Goal: Task Accomplishment & Management: Manage account settings

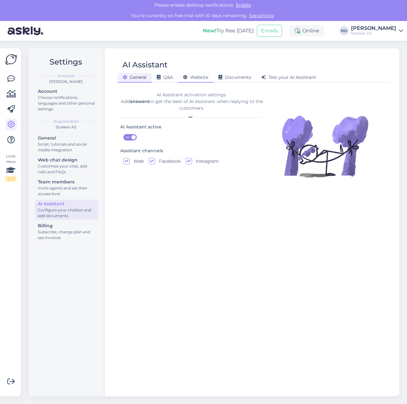
click at [203, 78] on span "Website" at bounding box center [195, 77] width 25 height 6
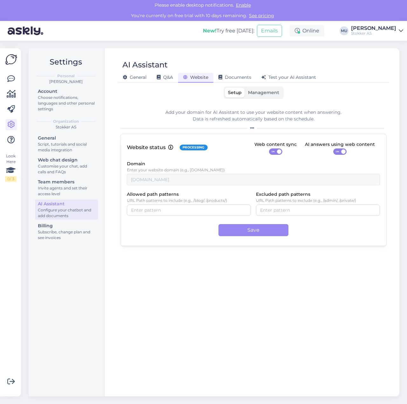
click at [274, 92] on span "Management" at bounding box center [263, 93] width 31 height 6
click at [245, 88] on input "Management" at bounding box center [245, 88] width 0 height 0
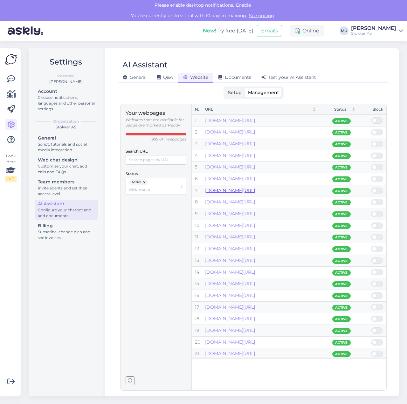
click at [255, 190] on link "www.stokker.ee/-c-6200826-eg" at bounding box center [230, 191] width 50 height 6
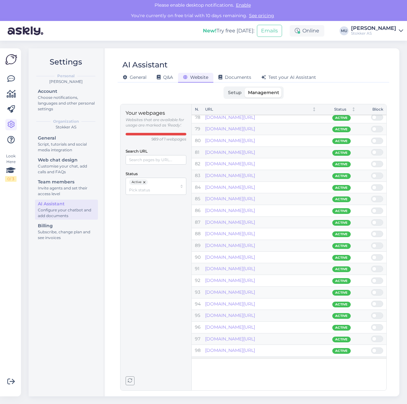
scroll to position [901, 0]
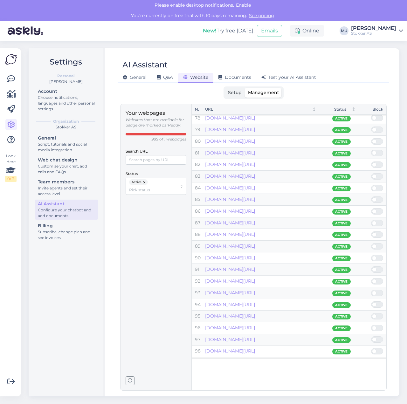
click at [255, 372] on link "www.stokker.ee/-c-541944-pferd" at bounding box center [230, 375] width 50 height 6
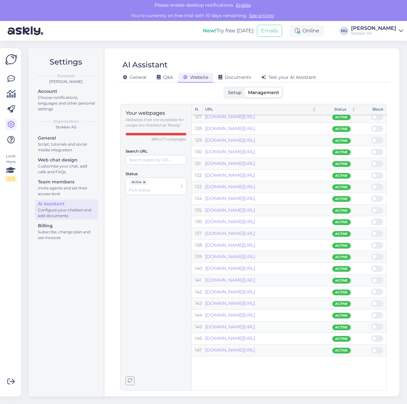
scroll to position [1474, 0]
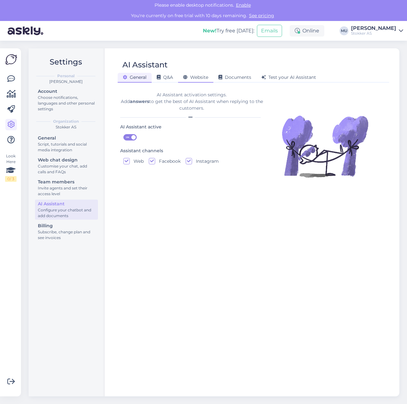
click at [200, 80] on span "Website" at bounding box center [195, 77] width 25 height 6
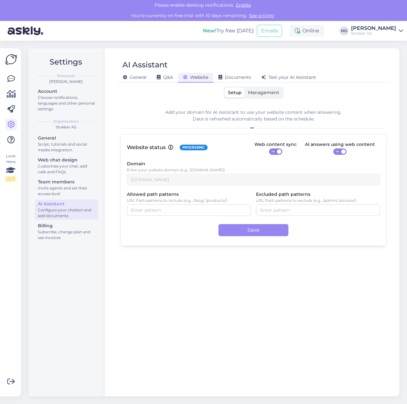
click at [262, 98] on div "Setup Management" at bounding box center [254, 93] width 60 height 12
click at [263, 91] on span "Management" at bounding box center [263, 93] width 31 height 6
click at [245, 88] on input "Management" at bounding box center [245, 88] width 0 height 0
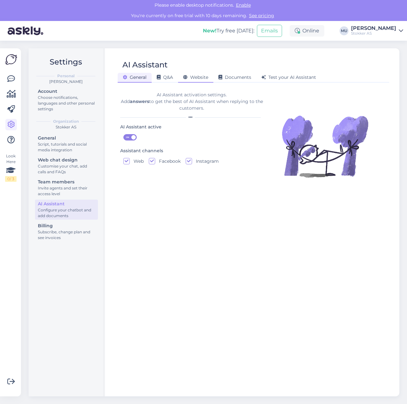
click at [191, 79] on span "Website" at bounding box center [195, 77] width 25 height 6
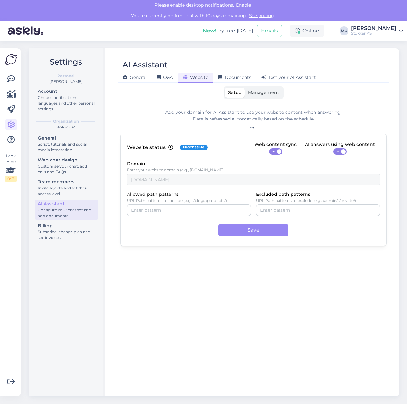
click at [263, 93] on span "Management" at bounding box center [263, 93] width 31 height 6
click at [245, 88] on input "Management" at bounding box center [245, 88] width 0 height 0
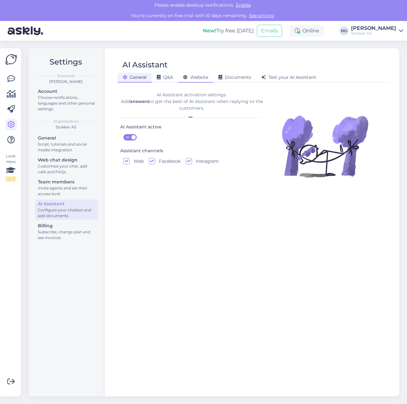
click at [188, 75] on icon at bounding box center [185, 77] width 4 height 4
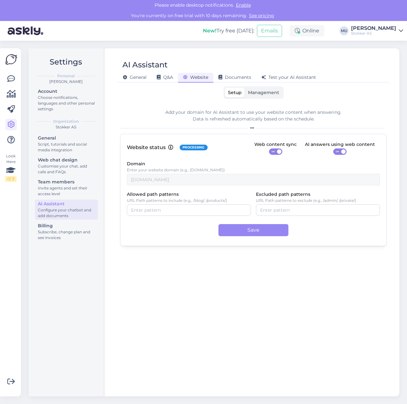
click at [267, 93] on span "Management" at bounding box center [263, 93] width 31 height 6
click at [245, 88] on input "Management" at bounding box center [245, 88] width 0 height 0
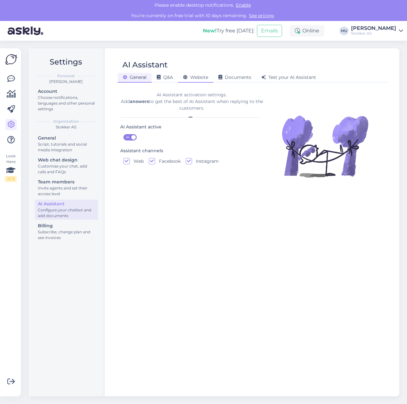
click at [204, 74] on div "Website" at bounding box center [195, 78] width 35 height 10
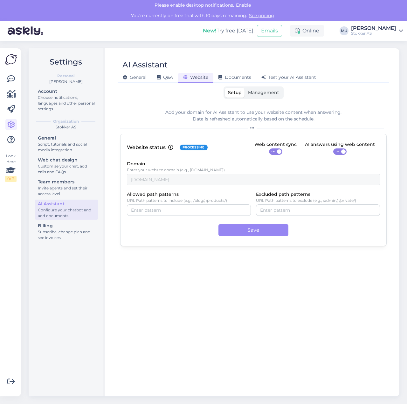
click at [263, 95] on span "Management" at bounding box center [263, 93] width 31 height 6
click at [245, 88] on input "Management" at bounding box center [245, 88] width 0 height 0
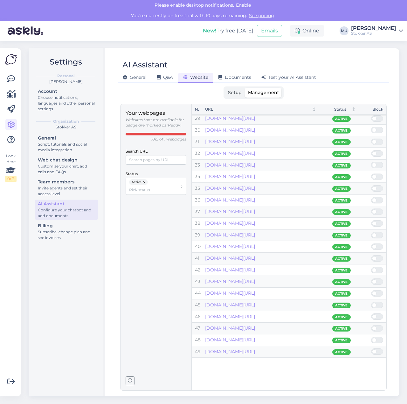
scroll to position [329, 0]
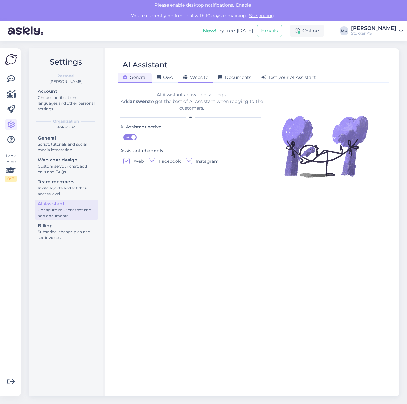
click at [204, 77] on span "Website" at bounding box center [195, 77] width 25 height 6
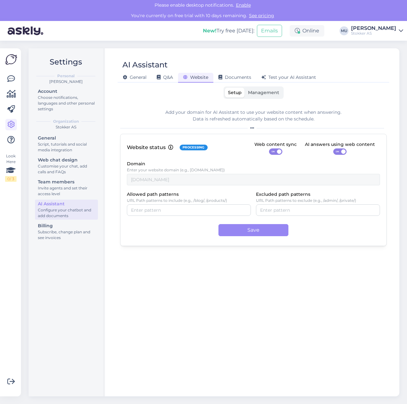
click at [272, 91] on span "Management" at bounding box center [263, 93] width 31 height 6
click at [245, 88] on input "Management" at bounding box center [245, 88] width 0 height 0
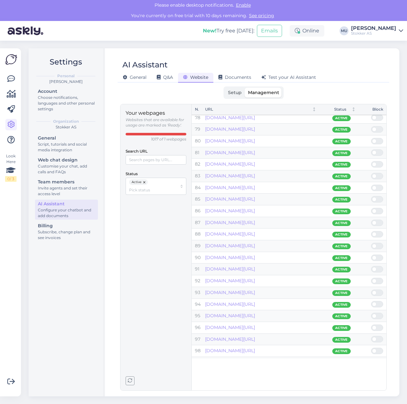
scroll to position [901, 0]
click at [253, 290] on link "www.stokker.ee/-c-5703107-eg" at bounding box center [230, 293] width 50 height 6
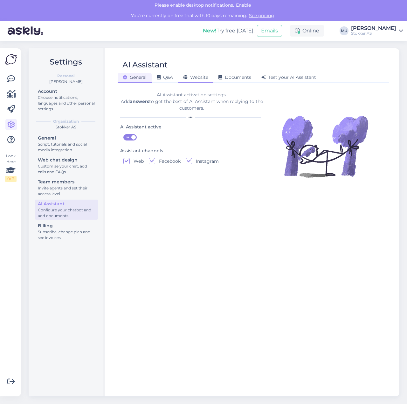
click at [205, 77] on span "Website" at bounding box center [195, 77] width 25 height 6
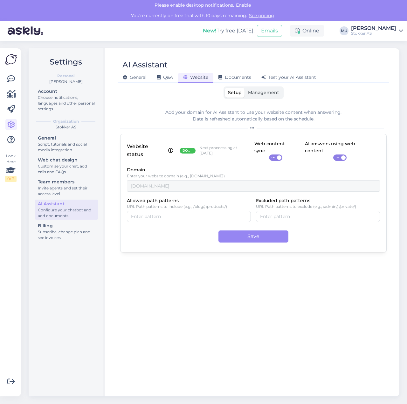
click at [267, 93] on span "Management" at bounding box center [263, 93] width 31 height 6
click at [245, 88] on input "Management" at bounding box center [245, 88] width 0 height 0
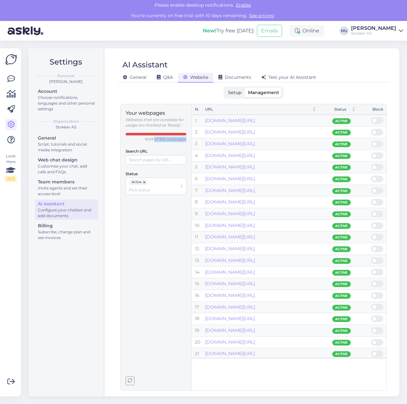
drag, startPoint x: 155, startPoint y: 138, endPoint x: 183, endPoint y: 138, distance: 27.7
click at [187, 137] on div "Your webpages Websites that are available for usage are marked as 'Ready'. 1049…" at bounding box center [156, 247] width 71 height 286
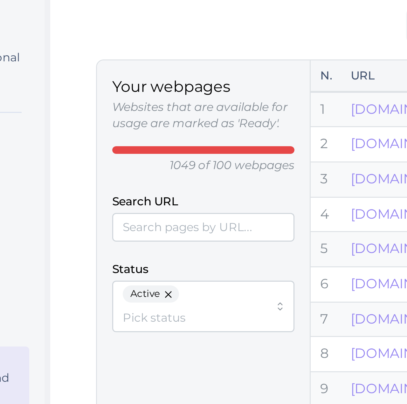
click at [126, 117] on p "Websites that are available for usage are marked as 'Ready'." at bounding box center [156, 122] width 61 height 11
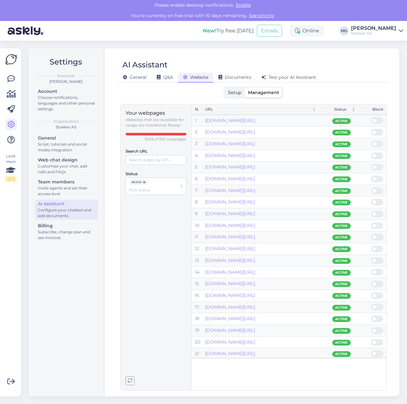
click at [131, 380] on icon "button" at bounding box center [130, 381] width 4 height 4
click at [147, 355] on div "Your webpages Websites that are available for usage are marked as 'Ready'. 1049…" at bounding box center [156, 247] width 61 height 276
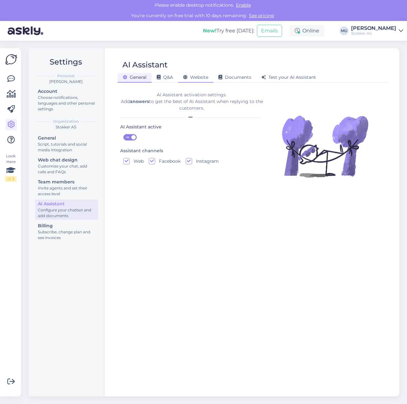
click at [202, 79] on span "Website" at bounding box center [195, 77] width 25 height 6
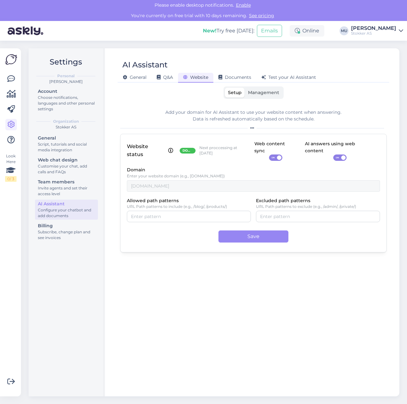
click at [277, 90] on span "Management" at bounding box center [263, 93] width 31 height 6
click at [245, 88] on input "Management" at bounding box center [245, 88] width 0 height 0
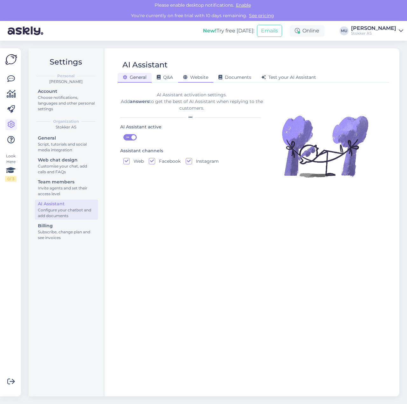
click at [199, 78] on span "Website" at bounding box center [195, 77] width 25 height 6
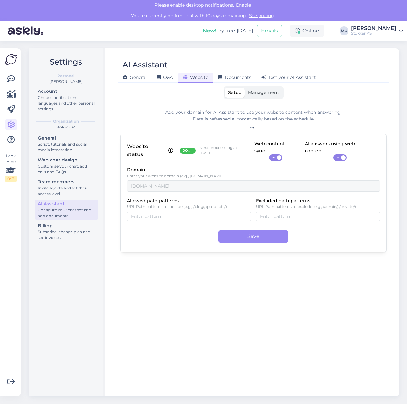
click at [273, 94] on span "Management" at bounding box center [263, 93] width 31 height 6
click at [245, 88] on input "Management" at bounding box center [245, 88] width 0 height 0
